Goal: Contribute content: Contribute content

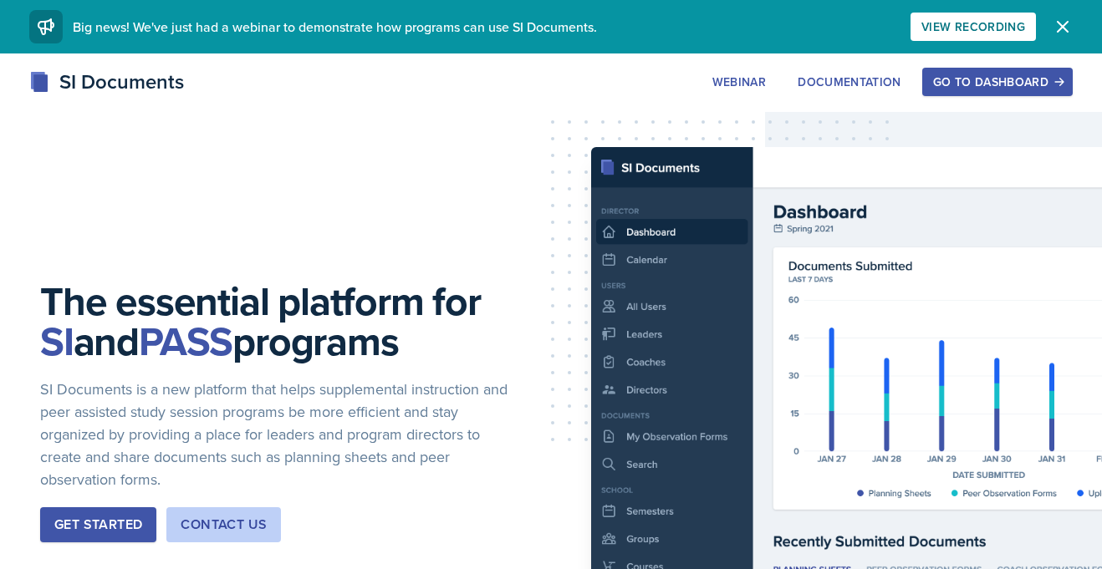
click at [968, 75] on div "Go to Dashboard" at bounding box center [997, 81] width 129 height 13
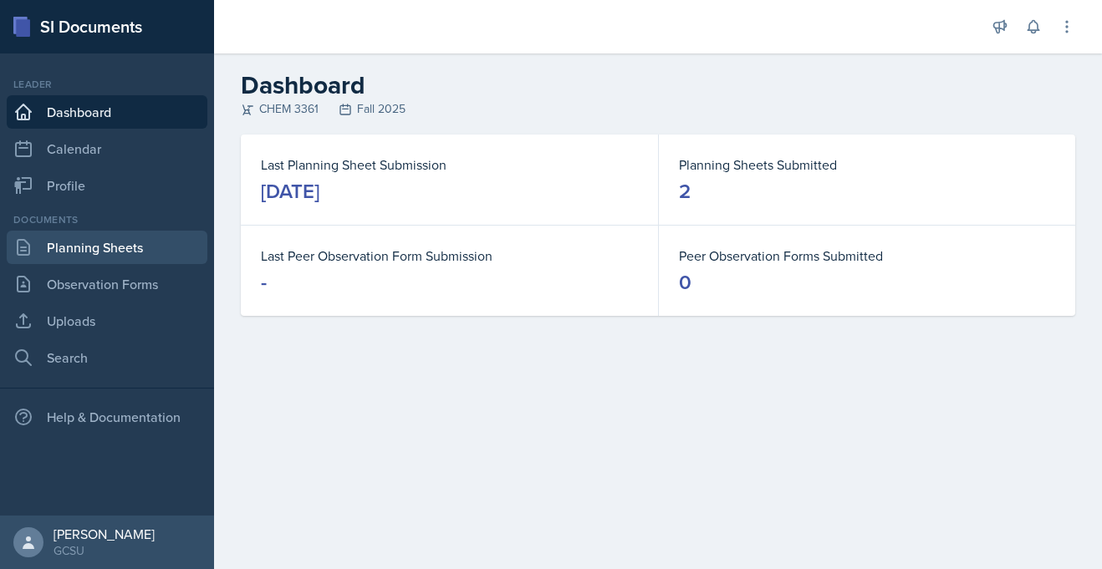
click at [79, 251] on link "Planning Sheets" at bounding box center [107, 247] width 201 height 33
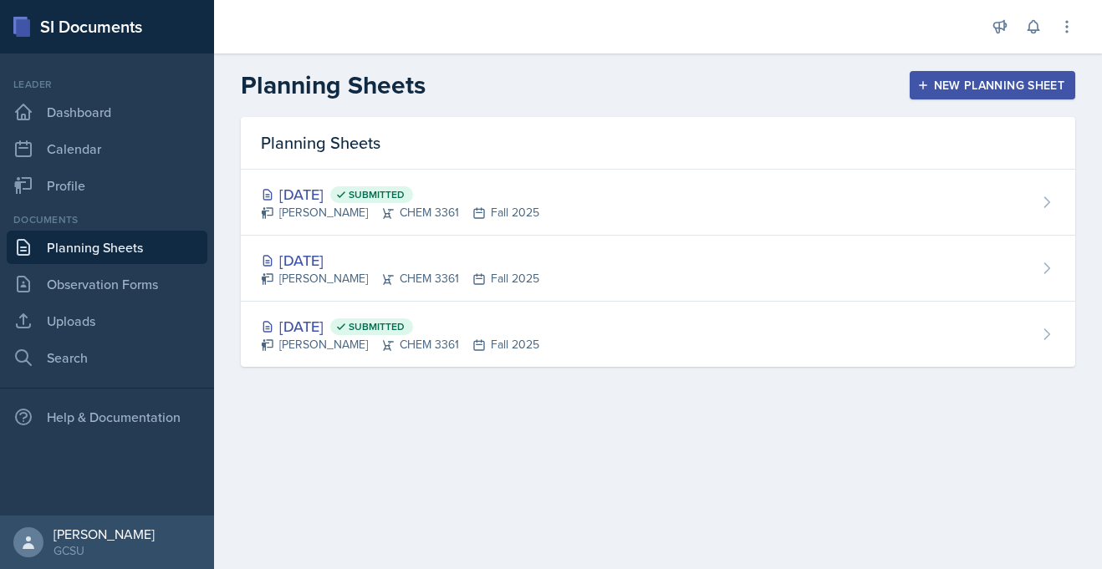
click at [963, 88] on div "New Planning Sheet" at bounding box center [992, 85] width 144 height 13
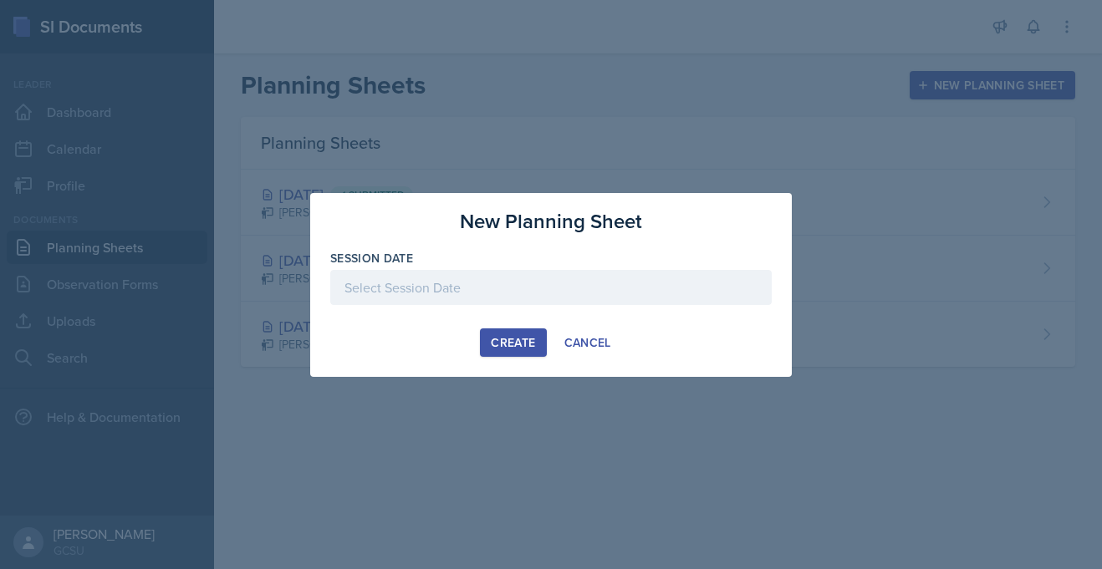
click at [435, 297] on div at bounding box center [550, 287] width 441 height 35
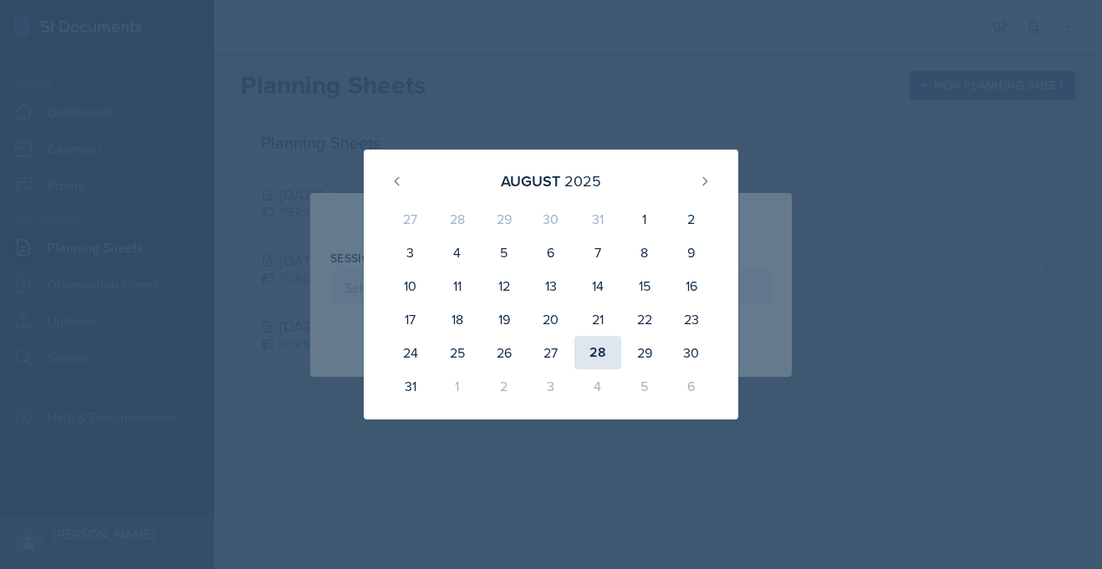
click at [601, 357] on div "28" at bounding box center [597, 352] width 47 height 33
type input "[DATE]"
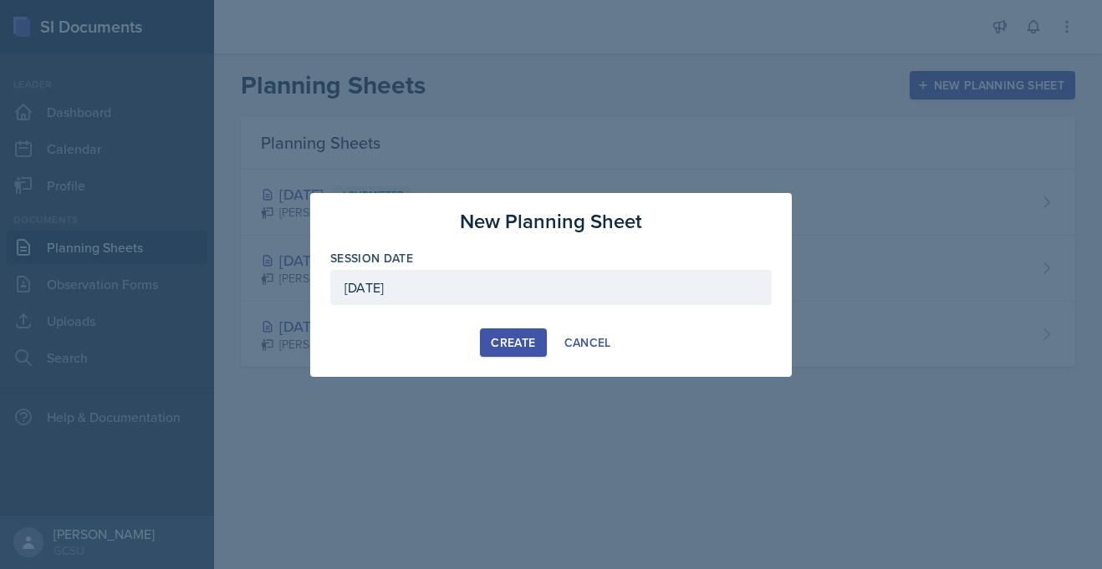
click at [519, 343] on div "Create" at bounding box center [513, 342] width 44 height 13
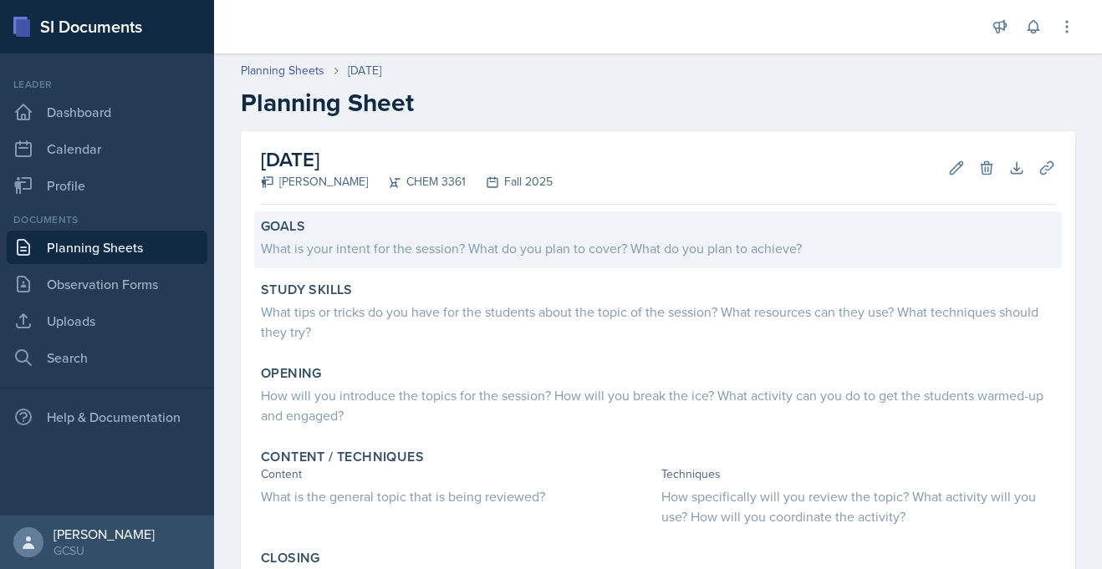
click at [410, 250] on div "What is your intent for the session? What do you plan to cover? What do you pla…" at bounding box center [658, 248] width 794 height 20
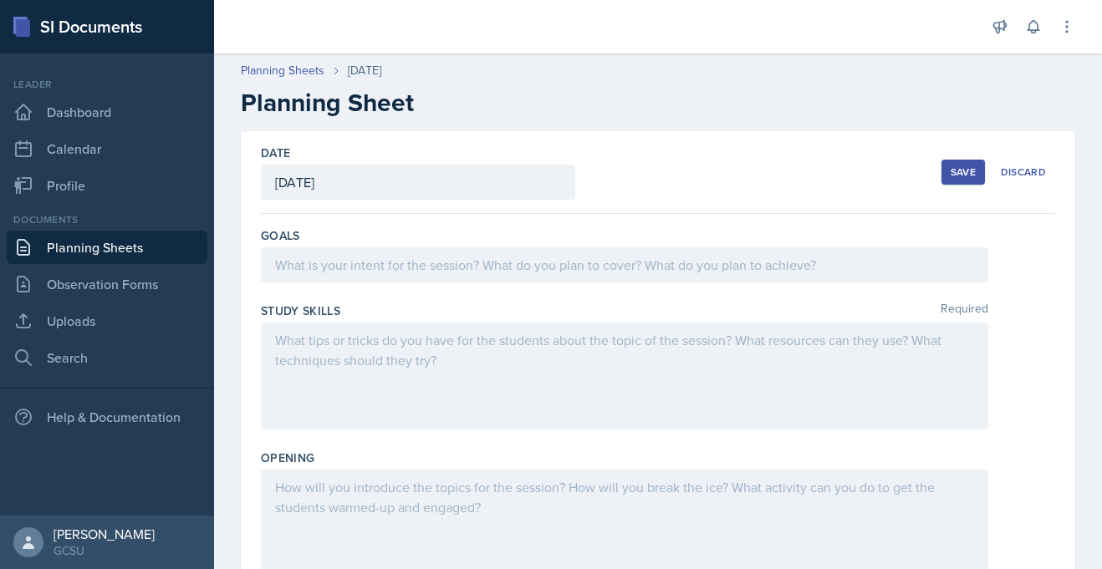
click at [365, 270] on div at bounding box center [624, 264] width 727 height 35
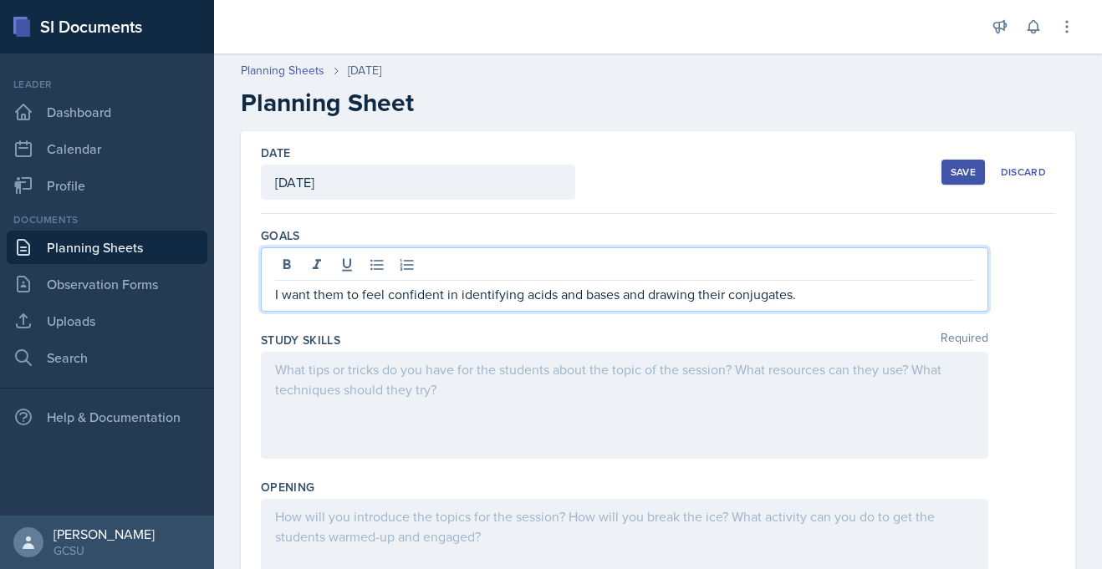
click at [337, 379] on div at bounding box center [624, 405] width 727 height 107
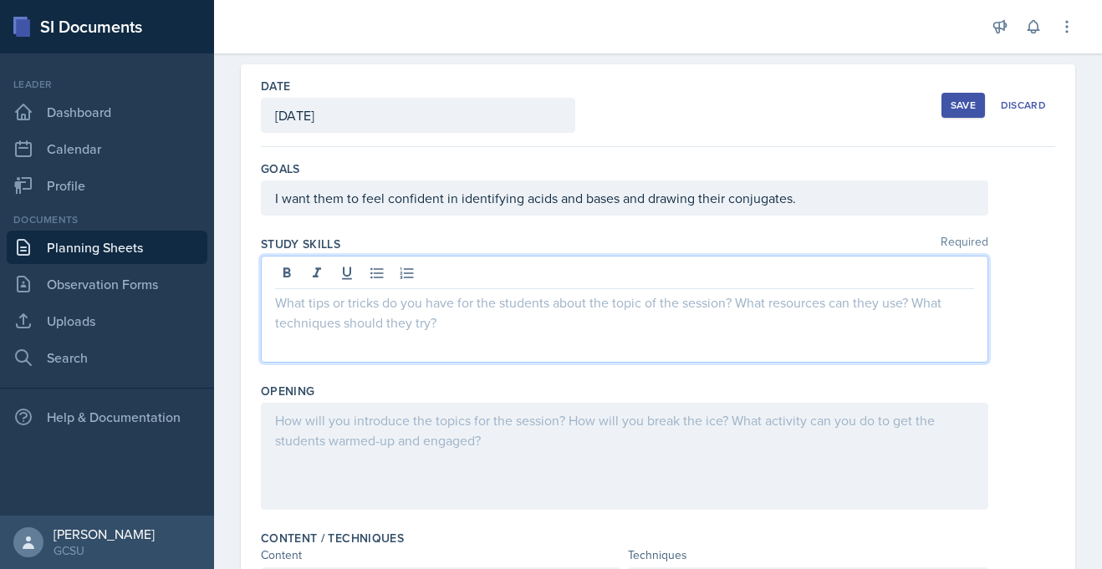
scroll to position [73, 0]
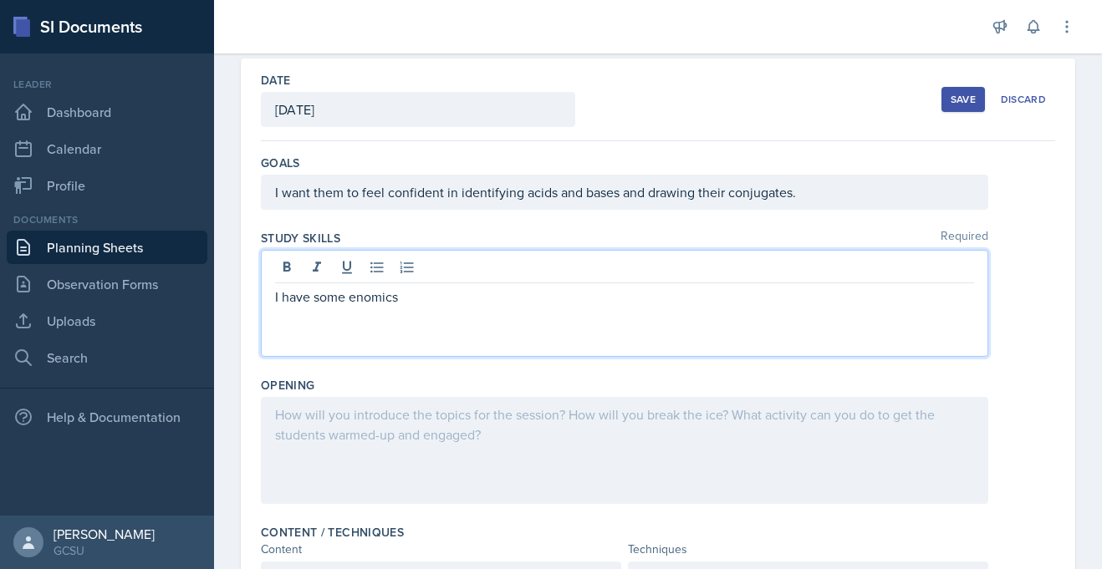
click at [379, 295] on p "I have some enomics" at bounding box center [624, 297] width 699 height 20
click at [403, 303] on p "I have some enomics" at bounding box center [624, 297] width 699 height 20
click at [371, 303] on p "I have some neumonics" at bounding box center [624, 297] width 699 height 20
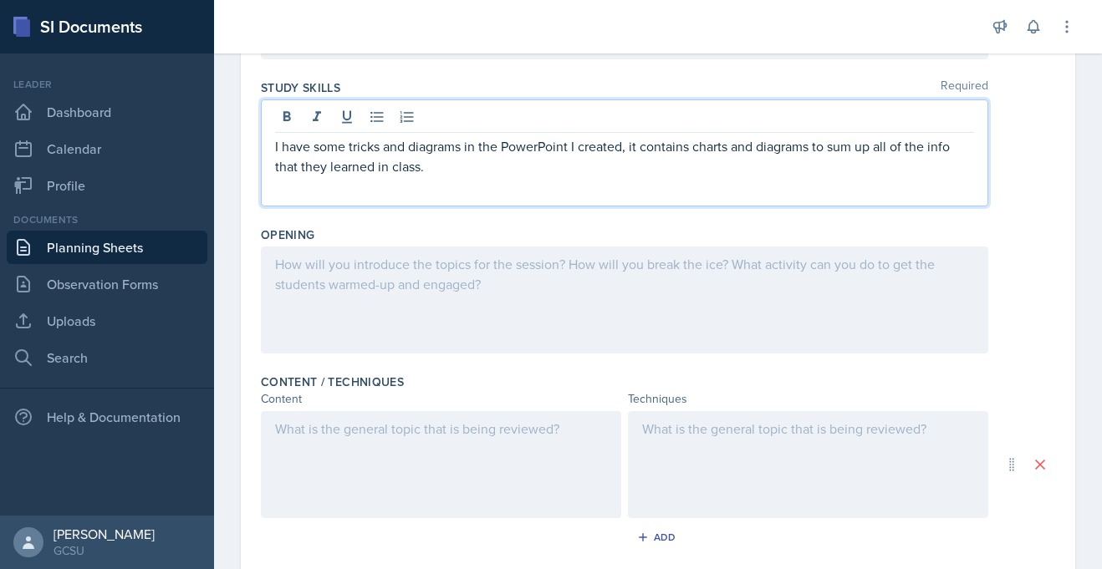
scroll to position [226, 0]
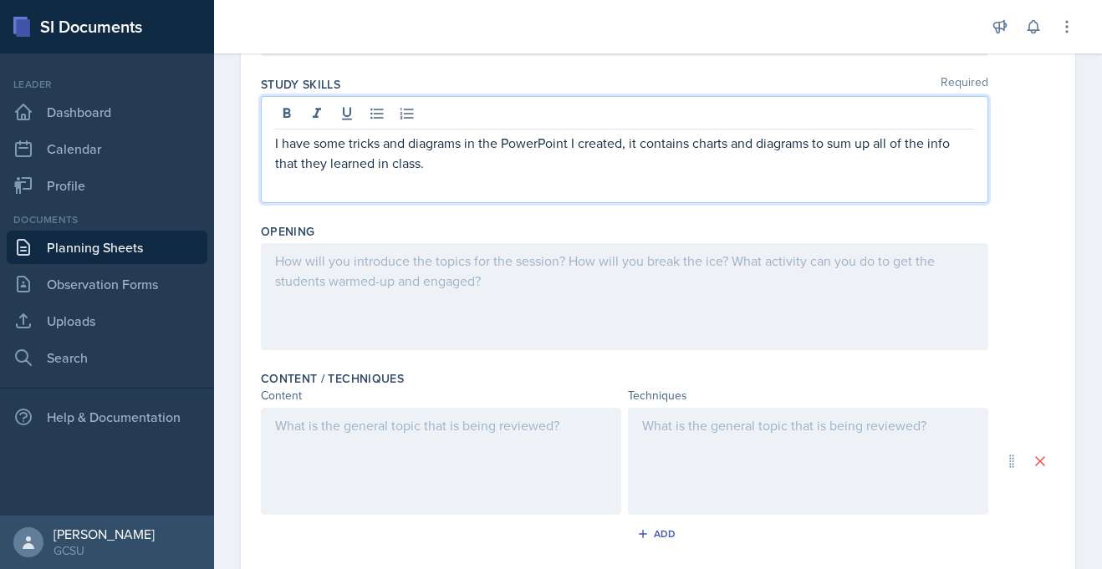
click at [354, 285] on div at bounding box center [624, 296] width 727 height 107
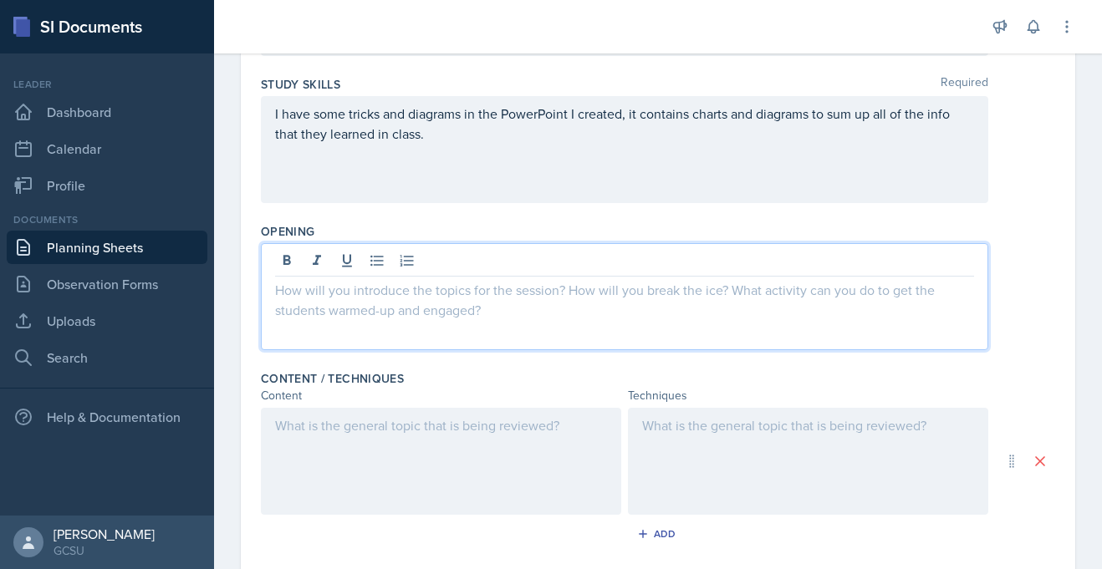
scroll to position [256, 0]
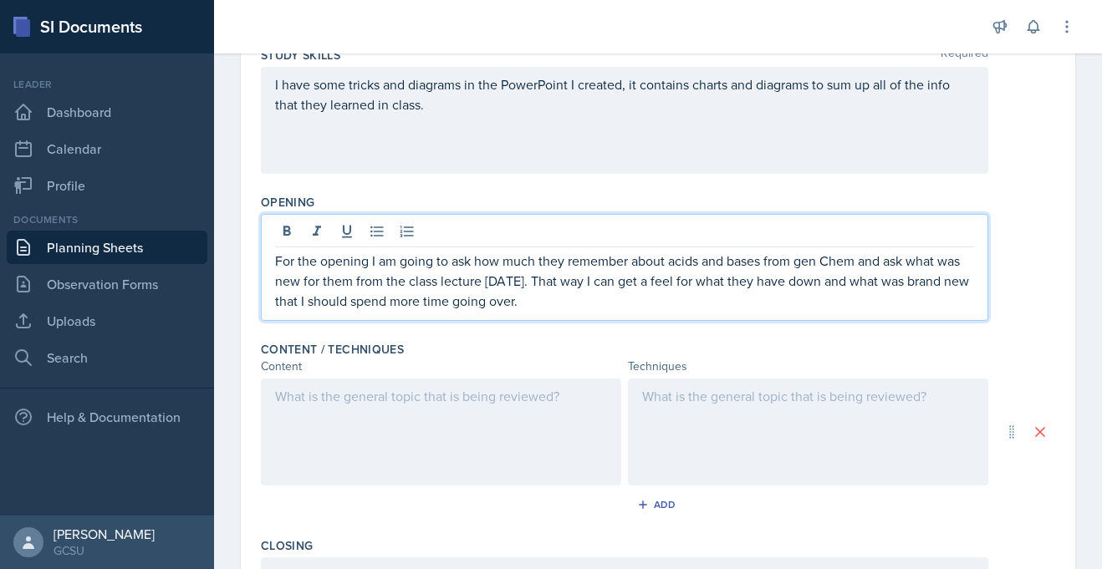
click at [807, 281] on p "For the opening I am going to ask how much they remember about acids and bases …" at bounding box center [624, 281] width 699 height 60
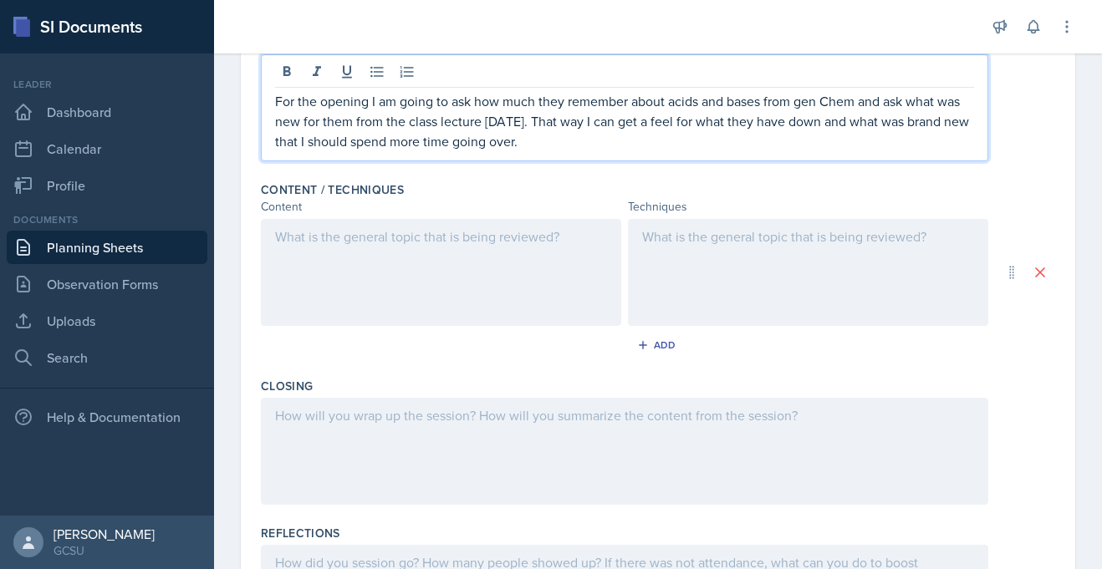
click at [426, 265] on div at bounding box center [441, 272] width 360 height 107
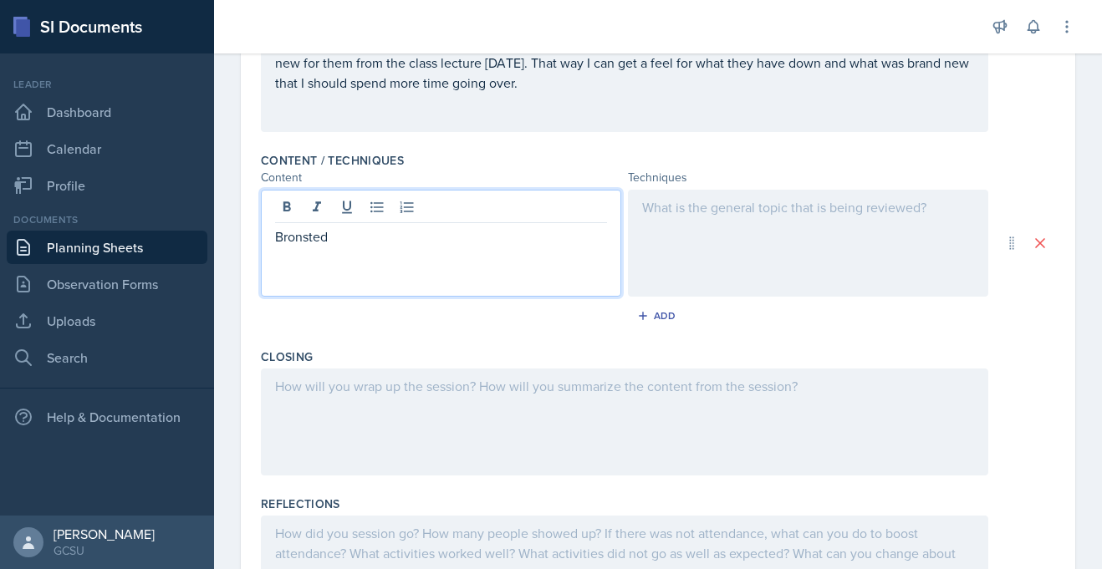
click at [284, 239] on p "Bronsted" at bounding box center [441, 236] width 332 height 20
click at [532, 246] on p "Bronsted" at bounding box center [441, 236] width 332 height 20
click at [354, 245] on p "Bronsted" at bounding box center [441, 236] width 332 height 20
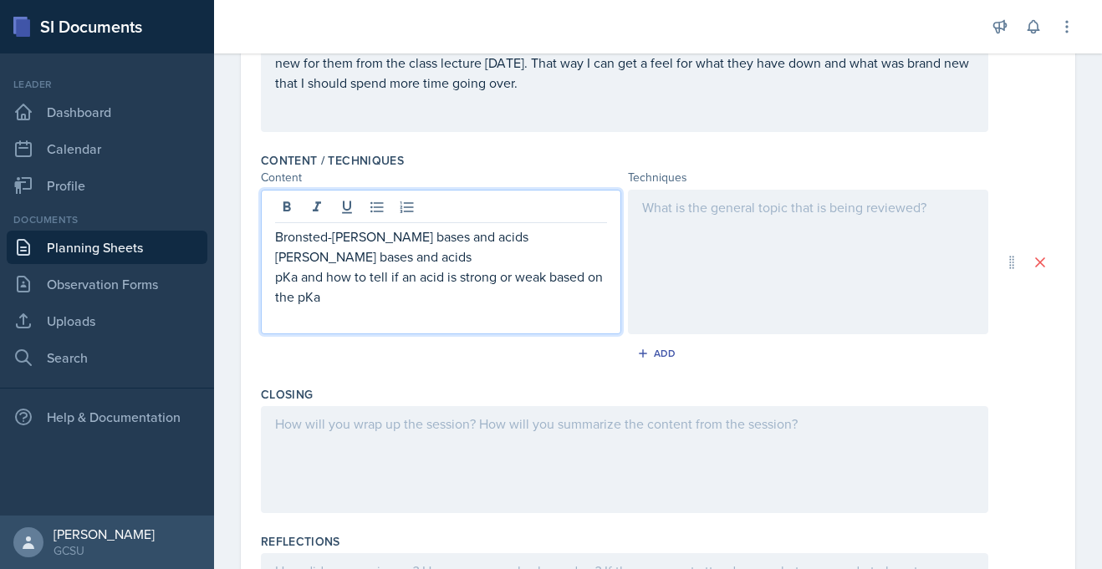
click at [273, 242] on div "Bronsted-[PERSON_NAME] bases and acids [PERSON_NAME] bases and acids pKa and ho…" at bounding box center [441, 262] width 360 height 145
click at [275, 239] on p "Bronsted-[PERSON_NAME] bases and acids" at bounding box center [441, 236] width 332 height 20
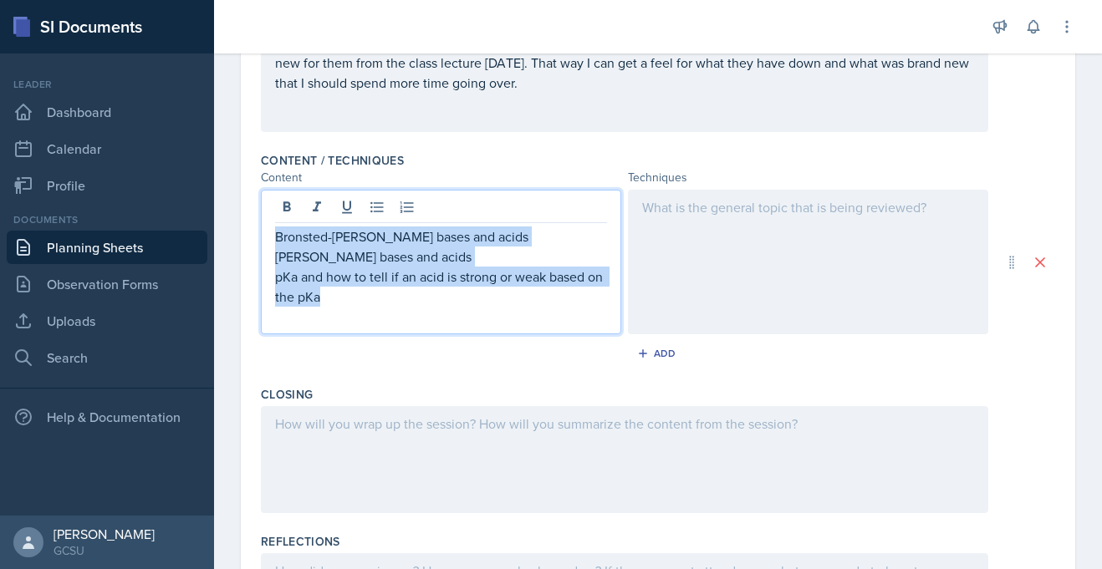
drag, startPoint x: 275, startPoint y: 241, endPoint x: 341, endPoint y: 299, distance: 88.2
click at [341, 299] on div "Bronsted-[PERSON_NAME] bases and acids [PERSON_NAME] bases and acids pKa and ho…" at bounding box center [441, 276] width 332 height 100
click at [375, 215] on icon at bounding box center [377, 207] width 17 height 17
click at [367, 303] on p "pKa and how to tell if an acid is strong or weak based on the pKa" at bounding box center [447, 287] width 318 height 40
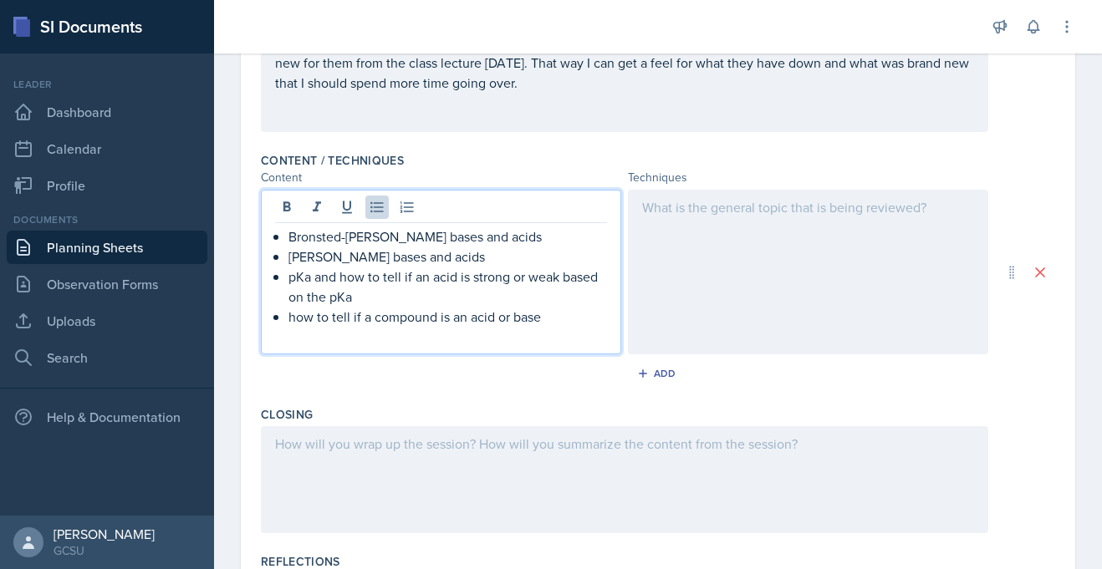
click at [677, 216] on div at bounding box center [808, 272] width 360 height 165
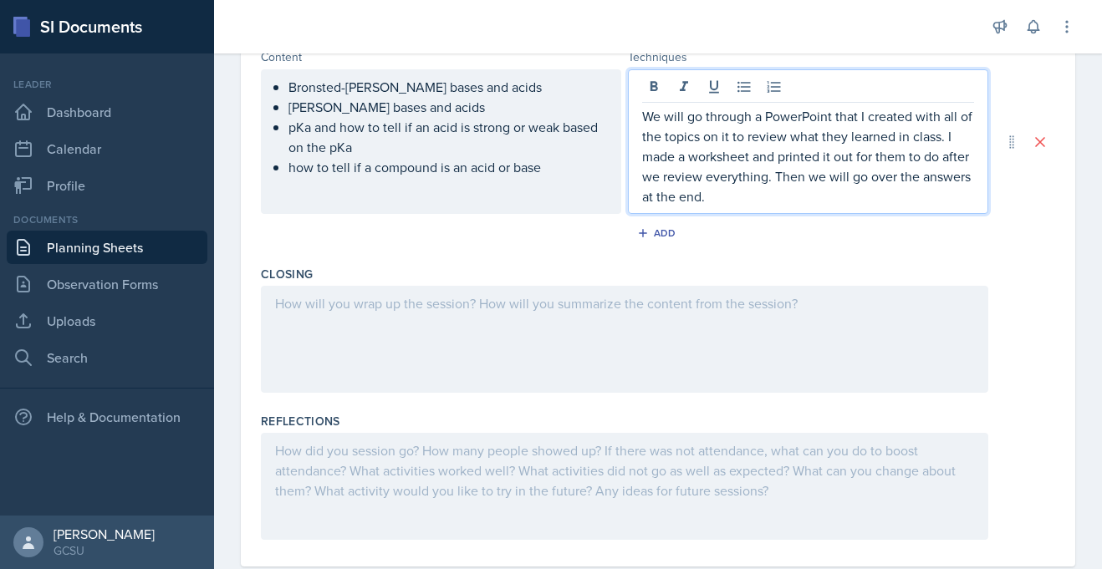
scroll to position [603, 0]
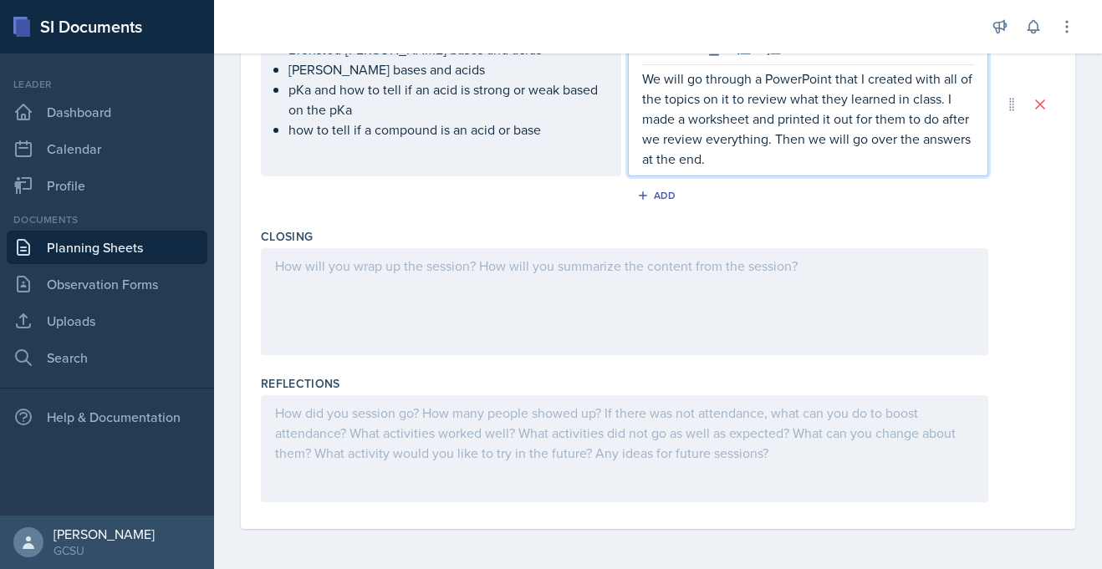
click at [416, 274] on div at bounding box center [624, 301] width 727 height 107
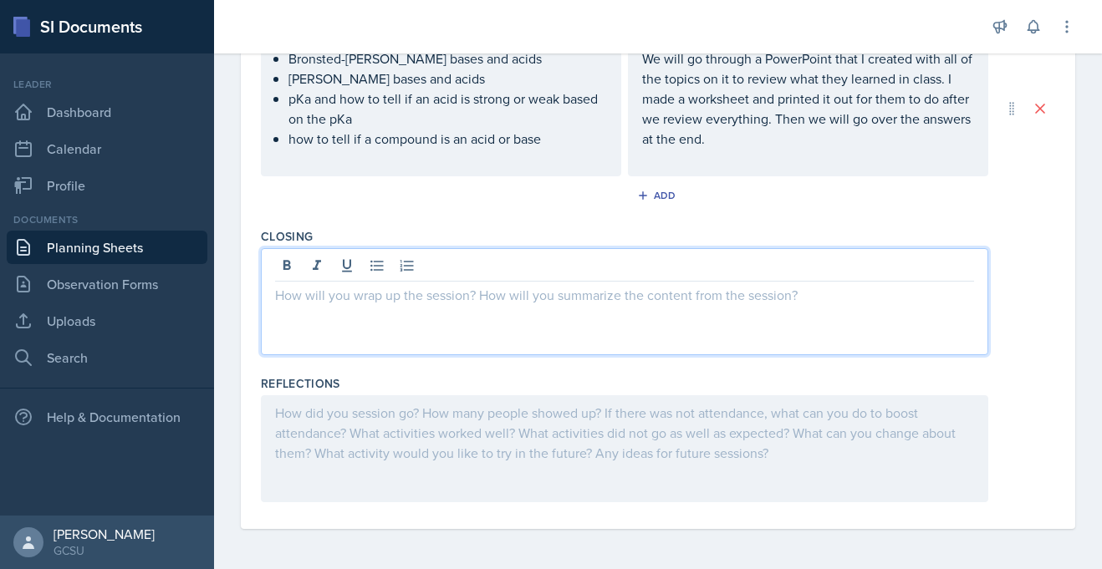
scroll to position [593, 0]
click at [384, 298] on p at bounding box center [624, 295] width 699 height 20
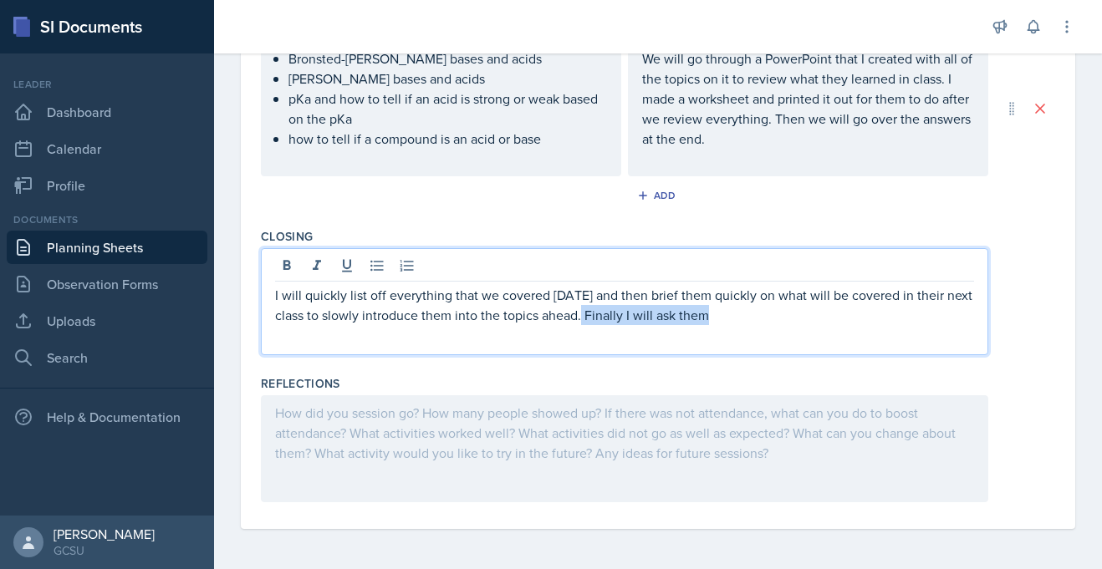
drag, startPoint x: 584, startPoint y: 313, endPoint x: 720, endPoint y: 324, distance: 136.7
click at [720, 324] on p "I will quickly list off everything that we covered [DATE] and then brief them q…" at bounding box center [624, 305] width 699 height 40
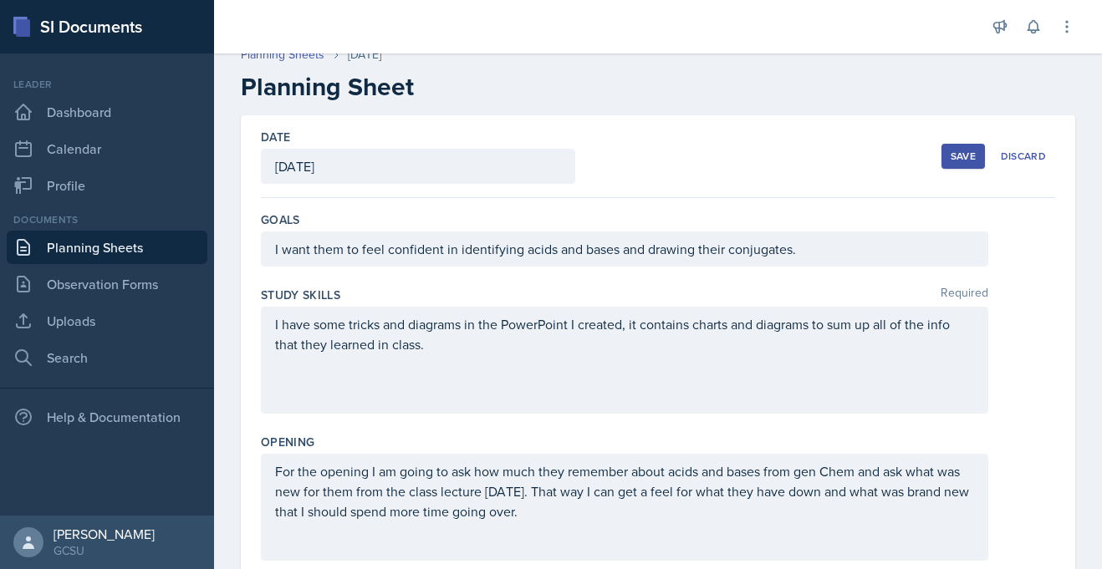
scroll to position [0, 0]
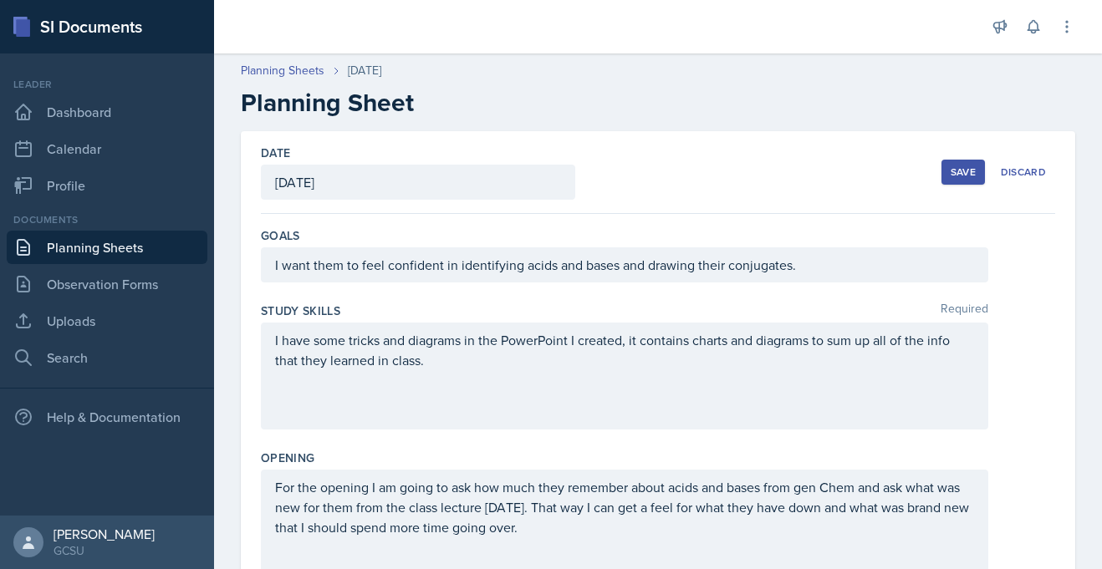
click at [966, 170] on div "Save" at bounding box center [962, 171] width 25 height 13
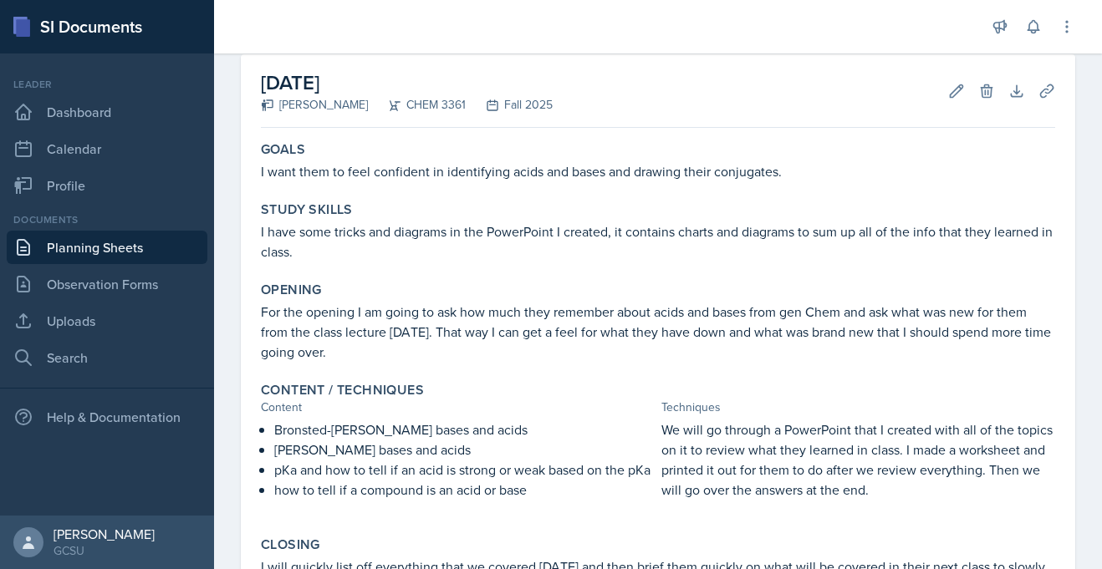
scroll to position [78, 0]
click at [86, 317] on link "Uploads" at bounding box center [107, 320] width 201 height 33
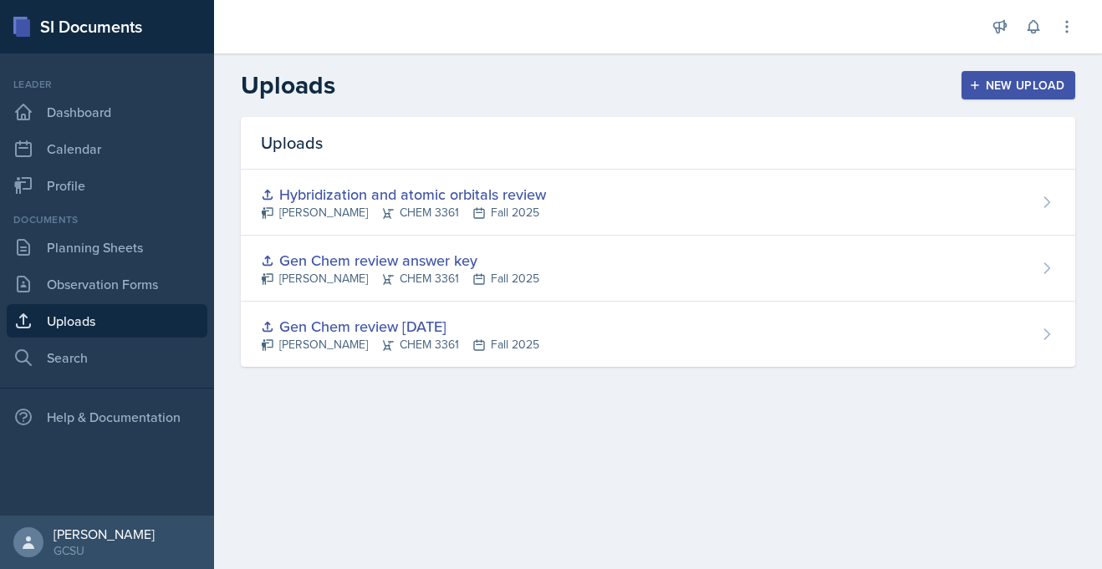
click at [1065, 80] on button "New Upload" at bounding box center [1018, 85] width 114 height 28
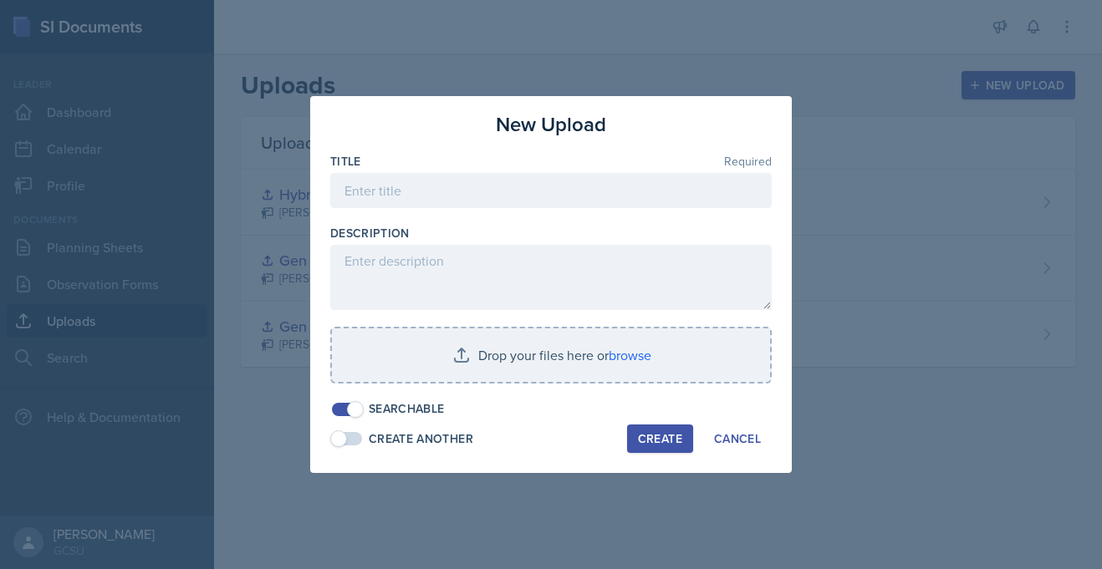
click at [455, 209] on div at bounding box center [550, 216] width 441 height 17
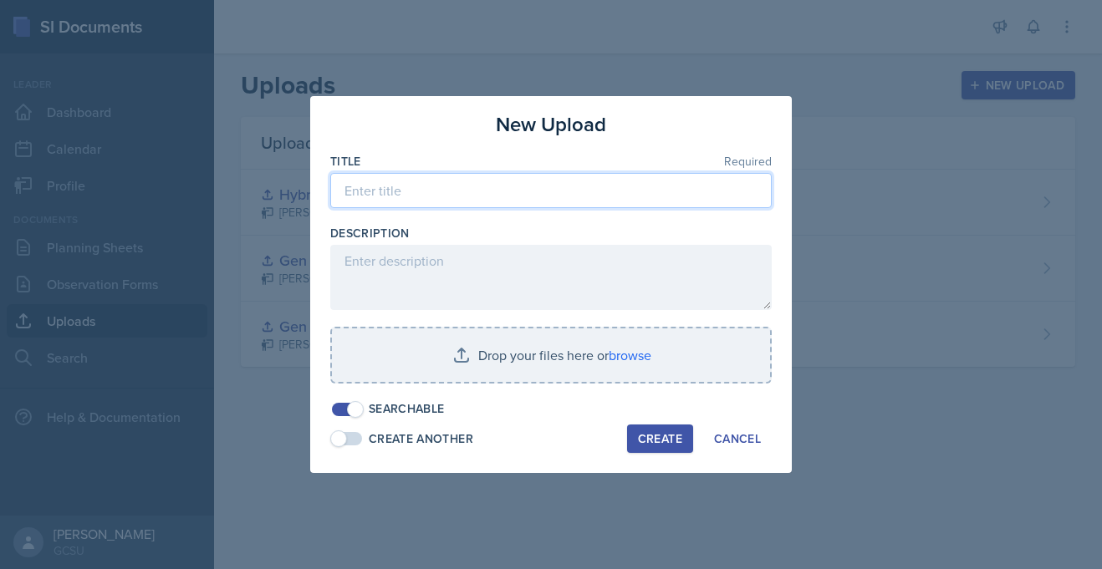
click at [455, 199] on input at bounding box center [550, 190] width 441 height 35
type input "Acids, Bases, pKa"
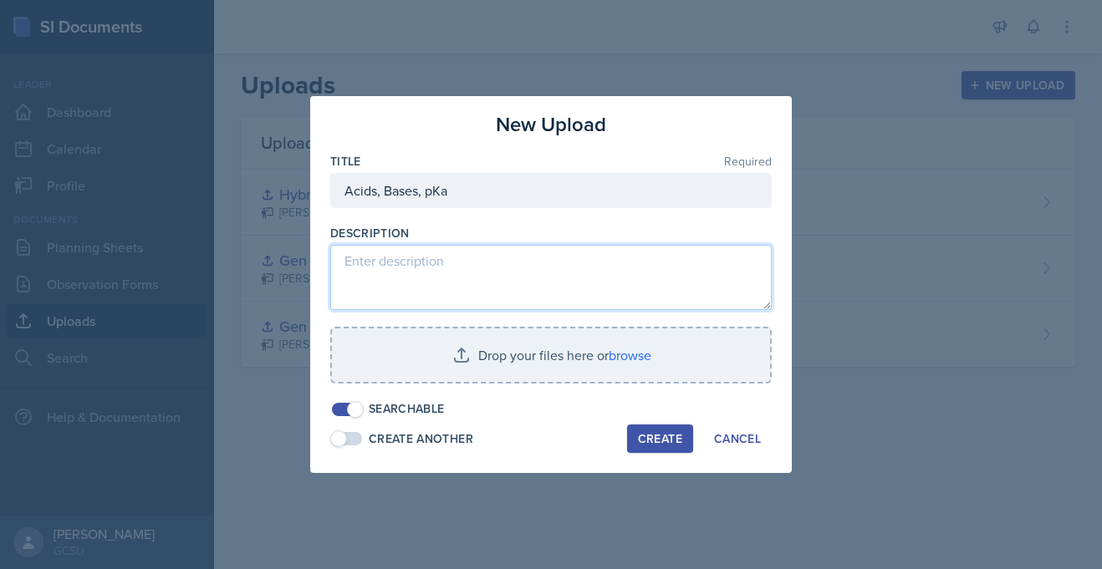
click at [472, 270] on textarea at bounding box center [550, 277] width 441 height 65
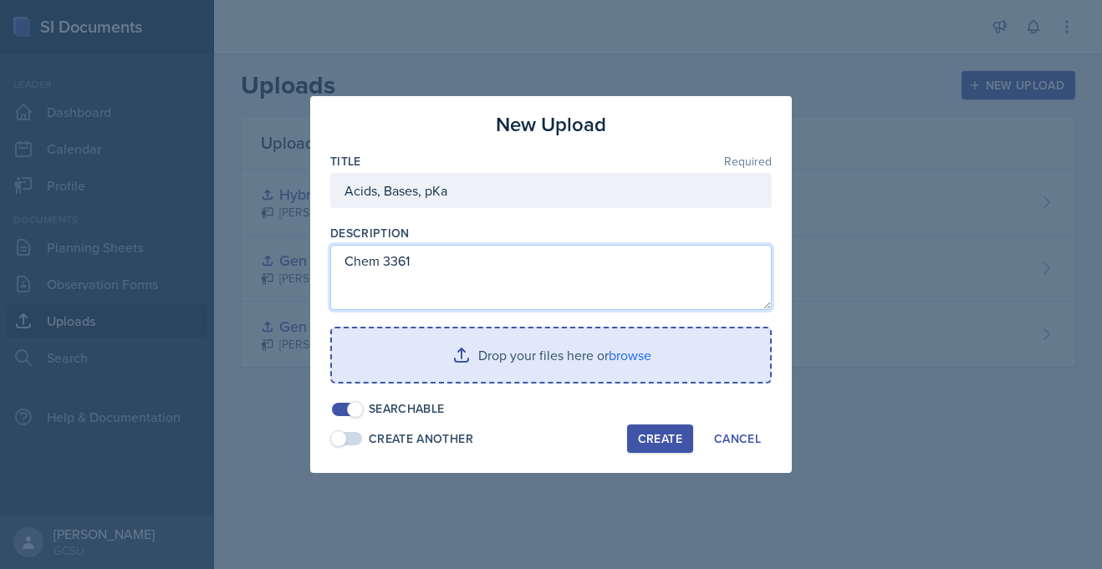
type textarea "Chem 3361"
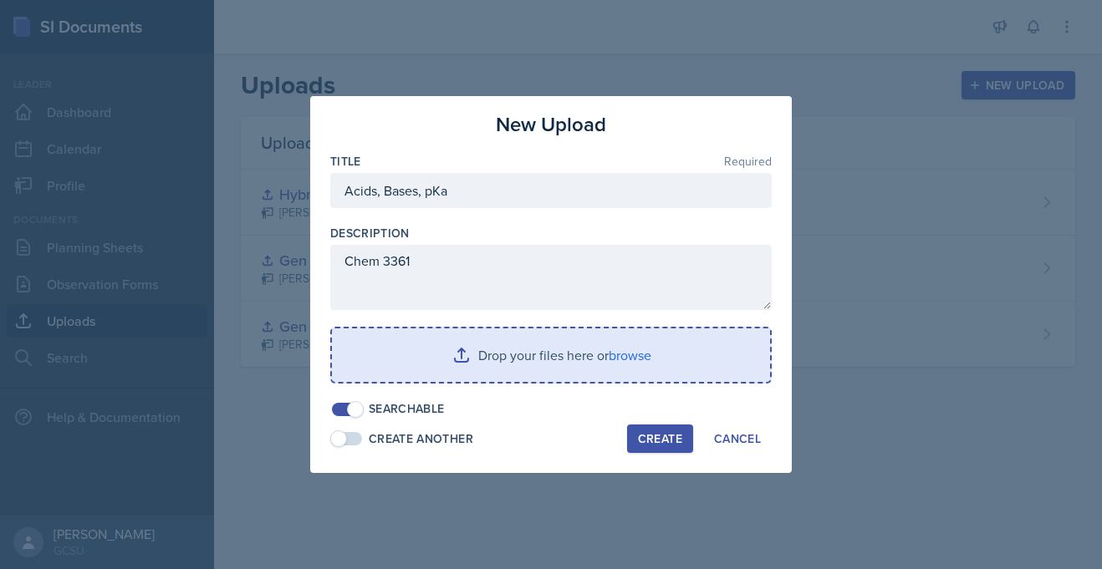
click at [567, 358] on input "file" at bounding box center [551, 354] width 438 height 53
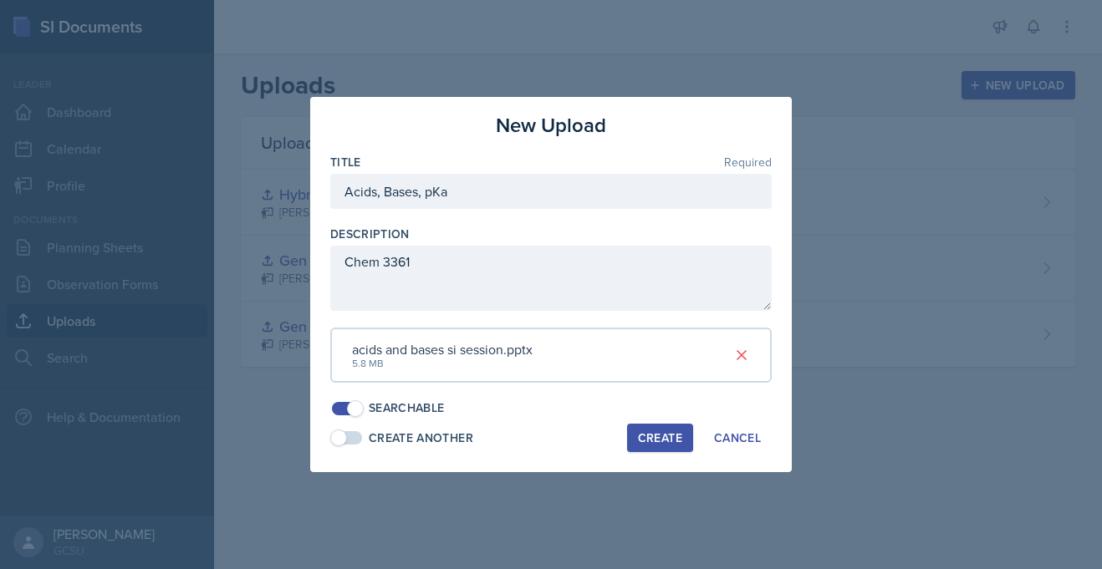
click at [433, 366] on div "5.8 MB" at bounding box center [442, 363] width 181 height 15
click at [455, 390] on div at bounding box center [550, 391] width 441 height 17
click at [445, 360] on div "5.8 MB" at bounding box center [442, 363] width 181 height 15
click at [441, 317] on div "Title Required Acids, Bases, pKa Description Chem 3361 acids and bases si sessi…" at bounding box center [550, 285] width 441 height 263
click at [655, 439] on div "Create" at bounding box center [660, 437] width 44 height 13
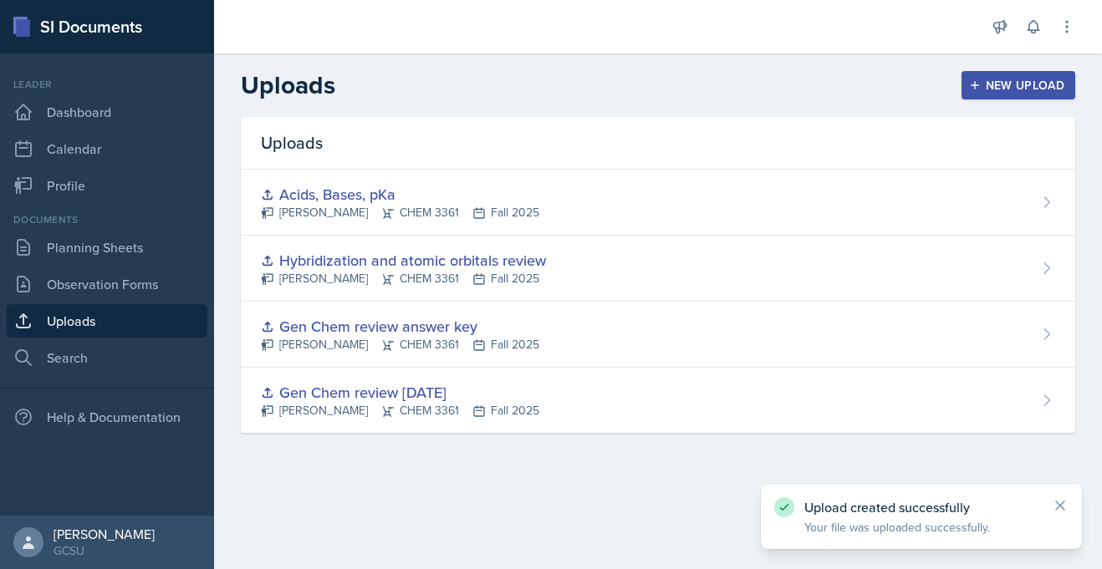
click at [975, 86] on icon "button" at bounding box center [975, 85] width 12 height 12
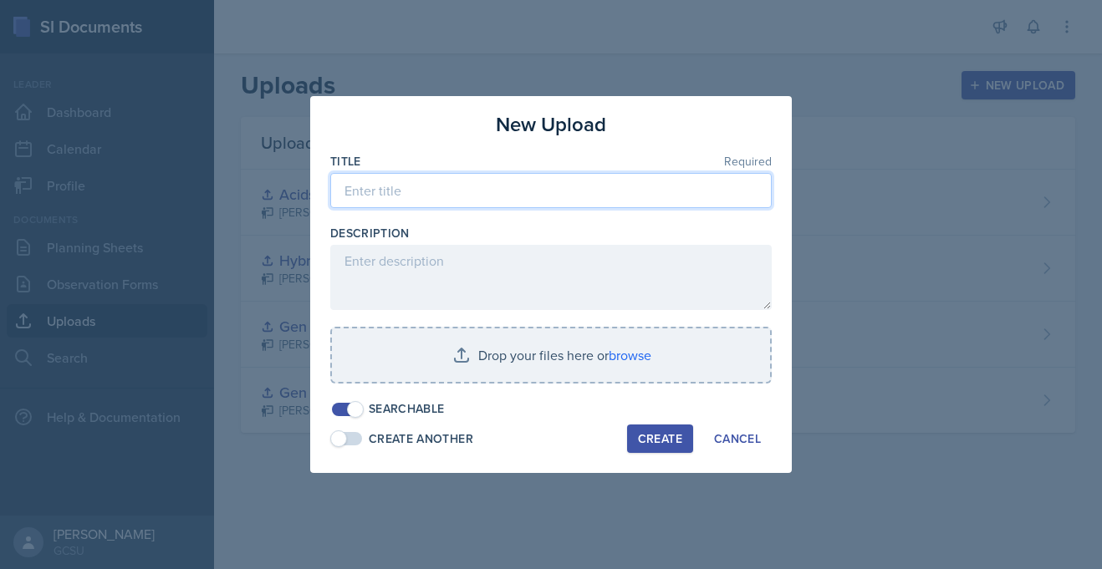
click at [487, 198] on input at bounding box center [550, 190] width 441 height 35
type input "Acids, Bases, pKa worksheet"
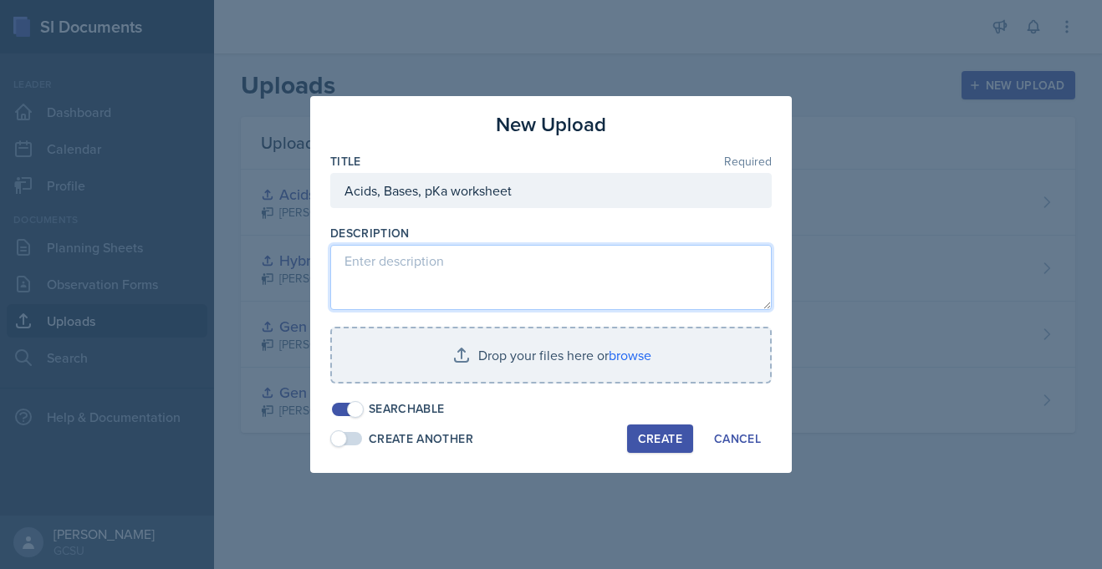
click at [478, 272] on textarea at bounding box center [550, 277] width 441 height 65
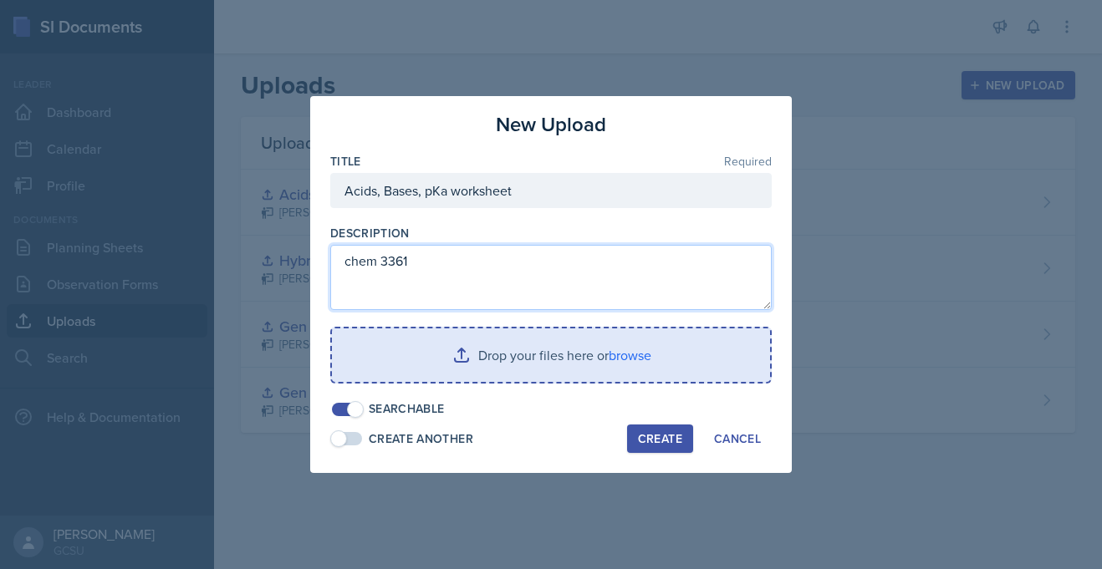
type textarea "chem 3361"
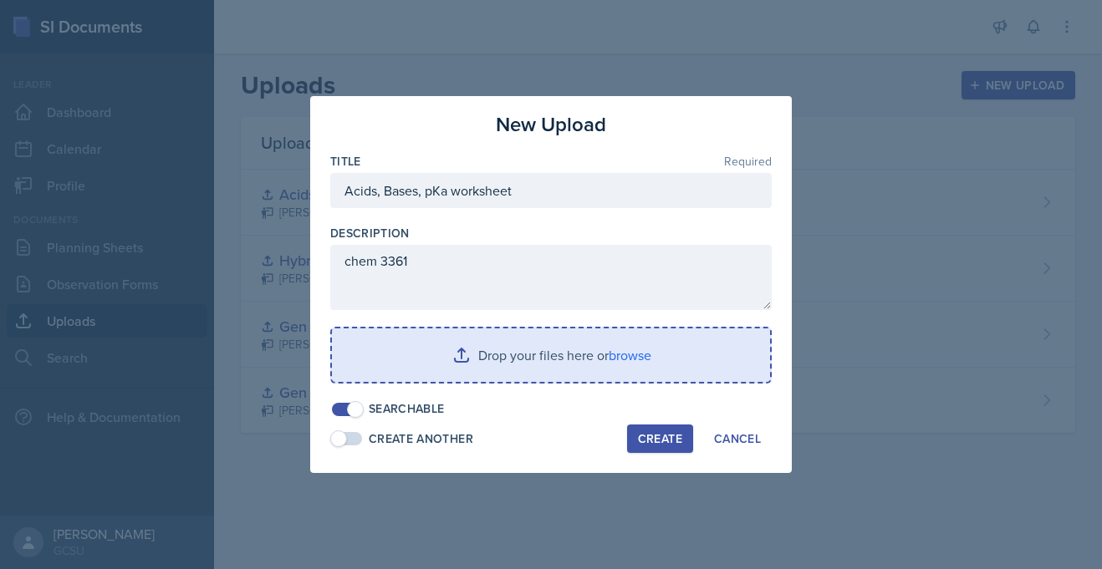
click at [495, 353] on input "file" at bounding box center [551, 354] width 438 height 53
click at [407, 352] on input "file" at bounding box center [551, 354] width 438 height 53
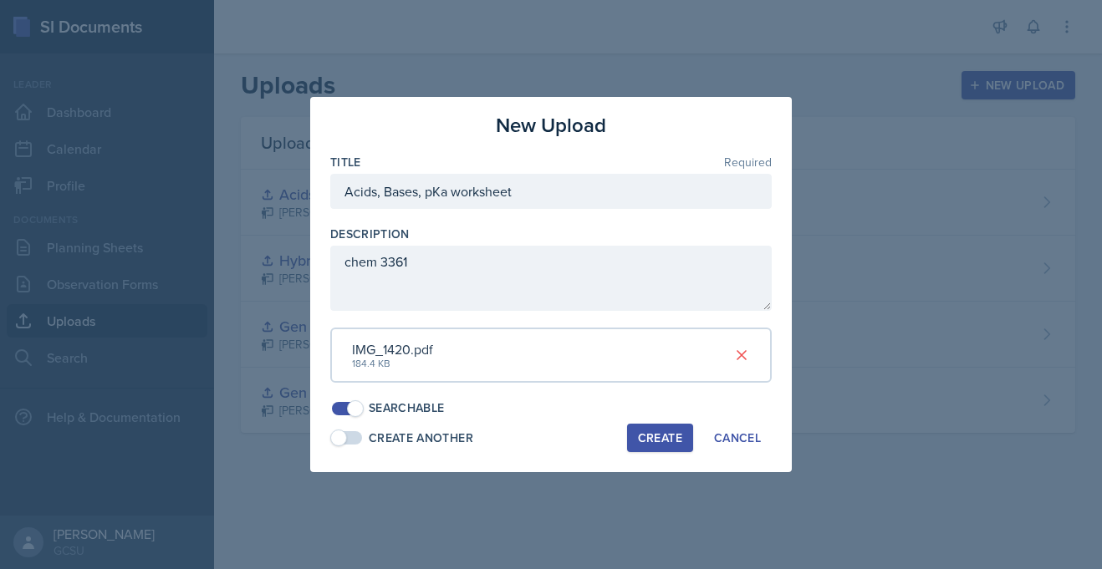
click at [643, 445] on div "Create" at bounding box center [660, 437] width 44 height 13
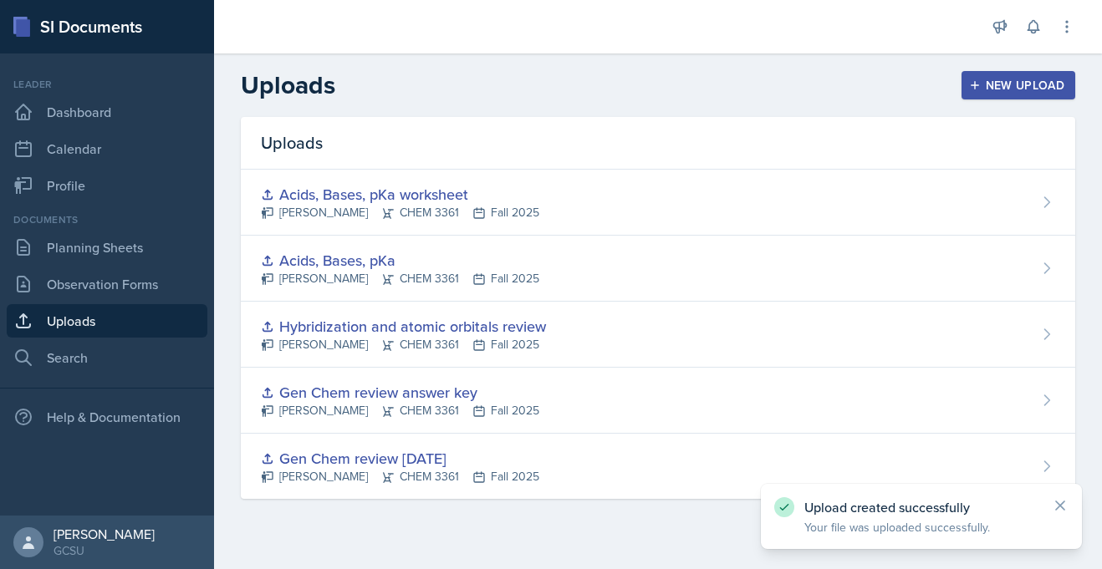
click at [976, 89] on icon "button" at bounding box center [975, 85] width 12 height 12
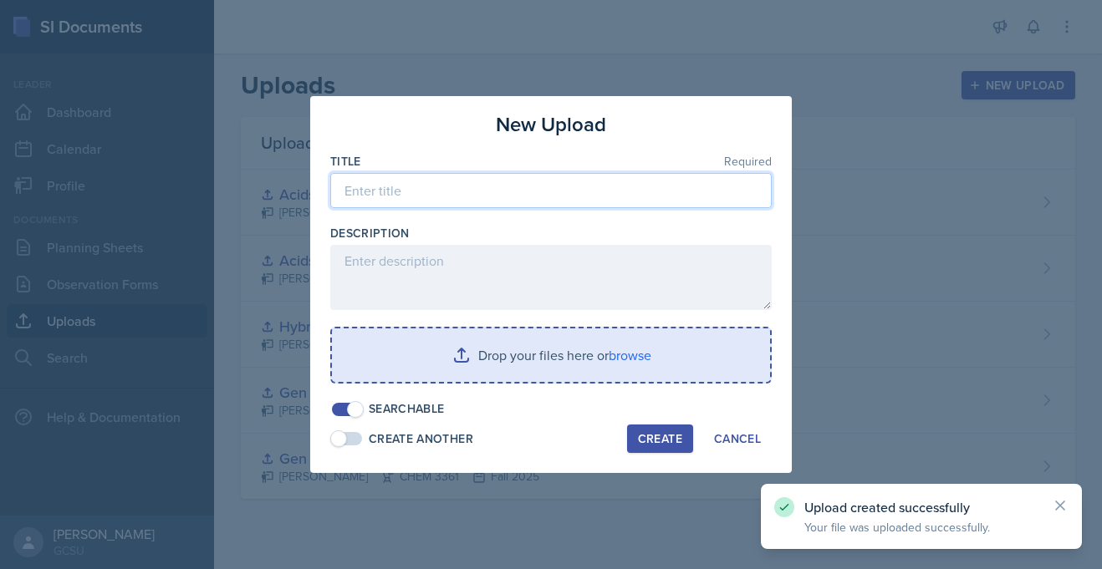
click at [466, 196] on input at bounding box center [550, 190] width 441 height 35
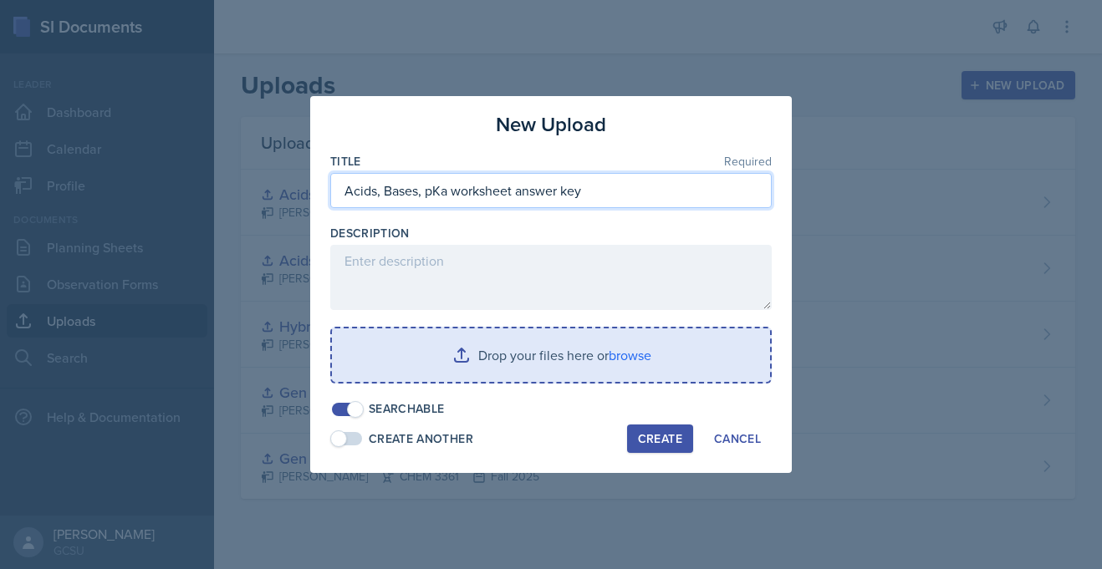
type input "Acids, Bases, pKa worksheet answer key"
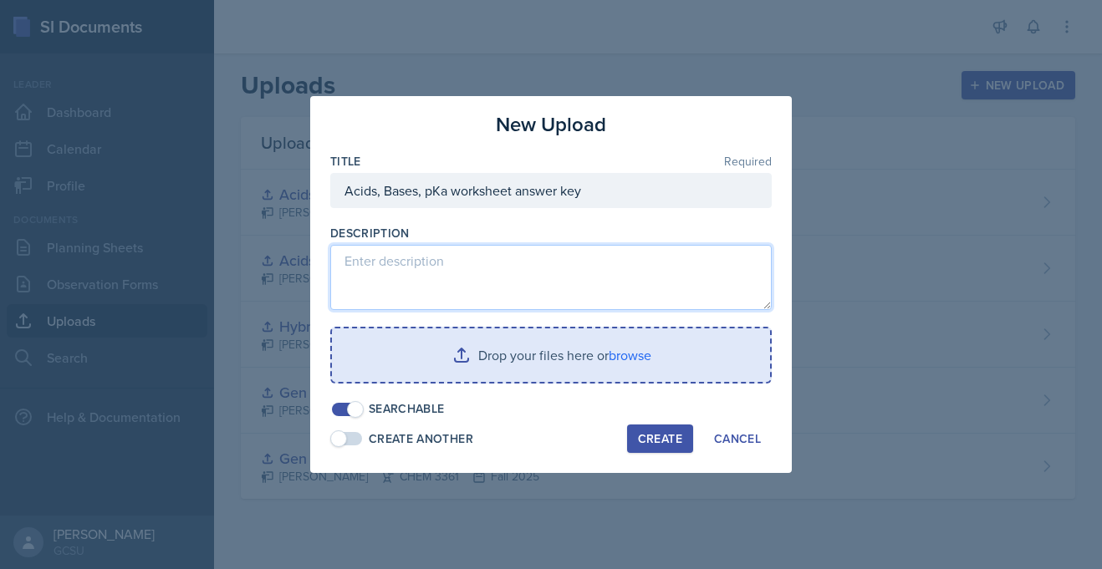
click at [412, 253] on textarea at bounding box center [550, 277] width 441 height 65
type textarea "Chem 3361"
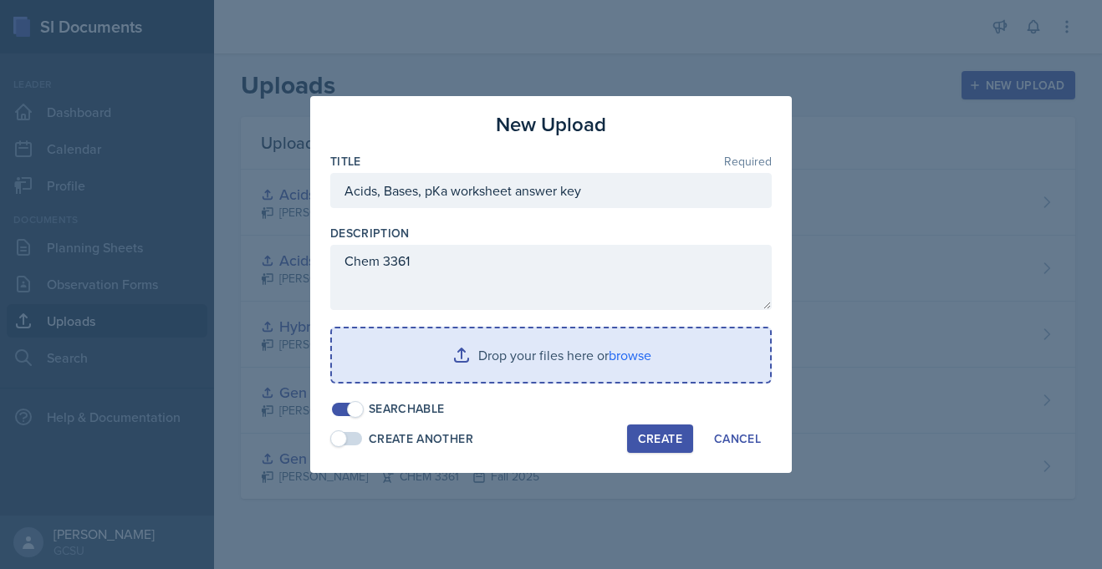
click at [521, 342] on input "file" at bounding box center [551, 354] width 438 height 53
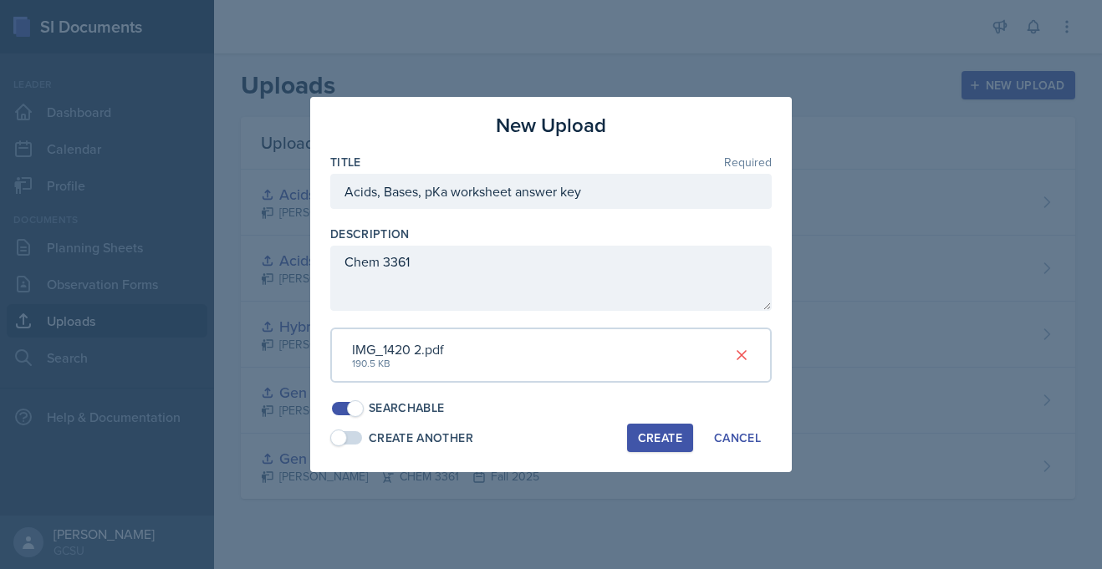
click at [675, 434] on div "Create" at bounding box center [660, 437] width 44 height 13
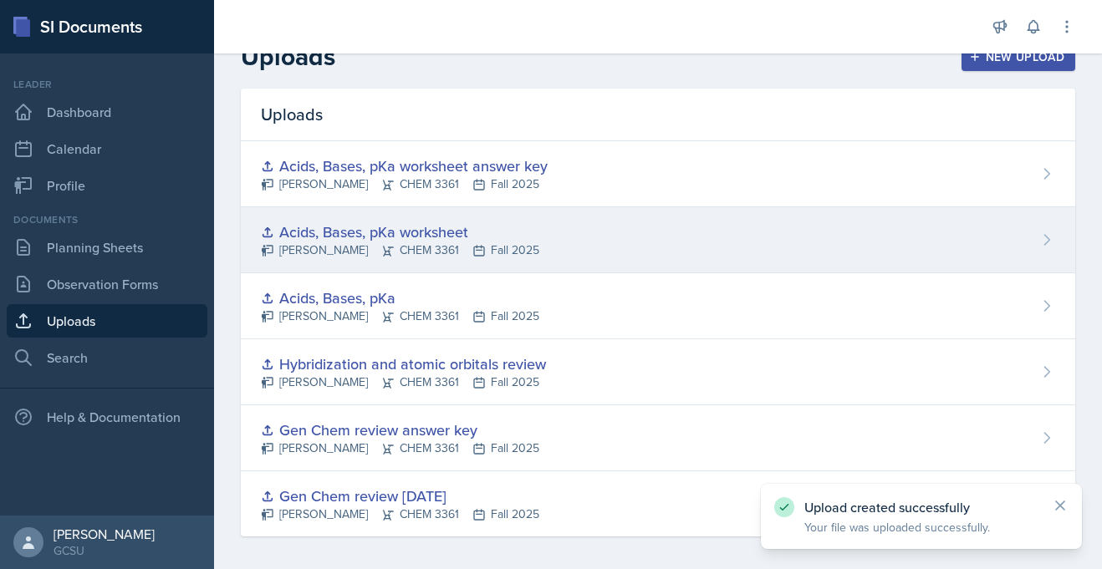
scroll to position [36, 0]
